Goal: Check status: Check status

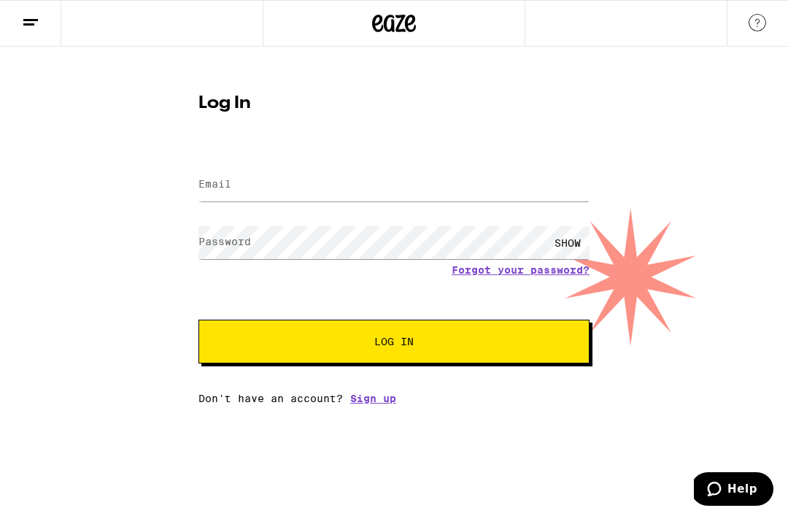
click at [225, 184] on label "Email" at bounding box center [214, 184] width 33 height 12
click at [371, 182] on input "Email" at bounding box center [393, 185] width 391 height 33
type input "[EMAIL_ADDRESS][DOMAIN_NAME]"
click at [394, 344] on button "Log In" at bounding box center [393, 342] width 391 height 44
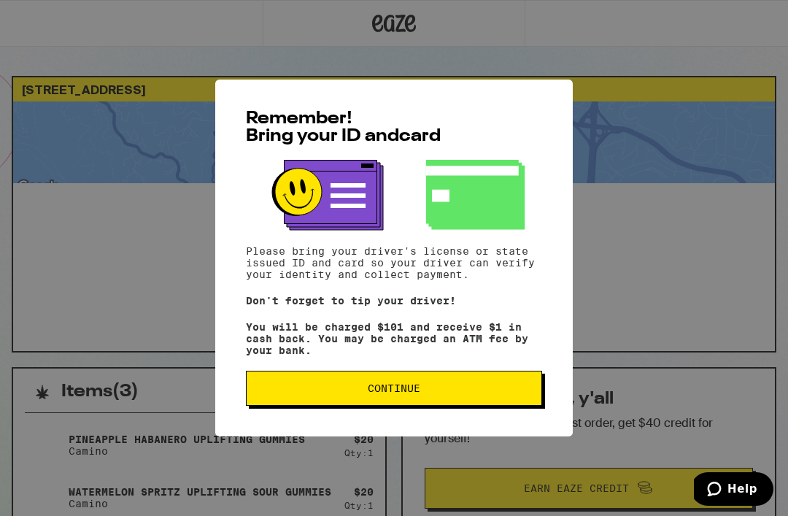
click at [446, 340] on p "You will be charged $101 and receive $1 in cash back. You may be charged an ATM…" at bounding box center [394, 338] width 296 height 35
click at [429, 393] on span "Continue" at bounding box center [393, 388] width 271 height 10
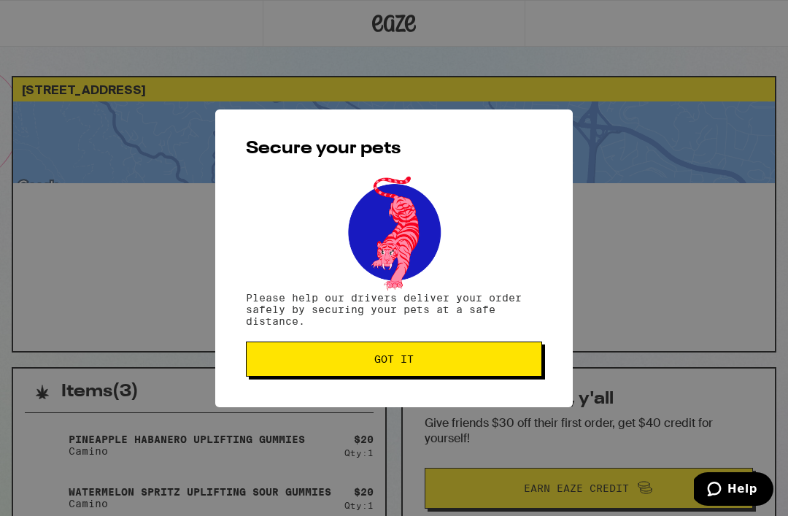
click at [462, 360] on span "Got it" at bounding box center [393, 359] width 271 height 10
